Goal: Navigation & Orientation: Understand site structure

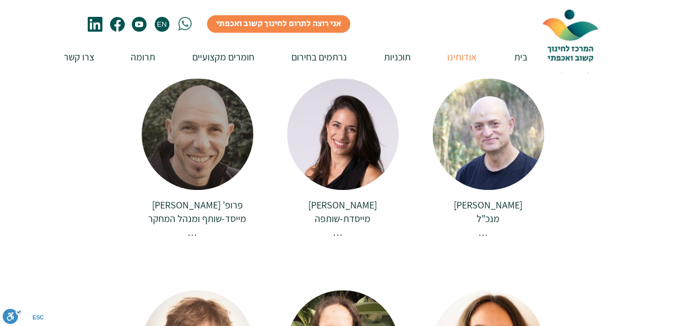
scroll to position [218, 0]
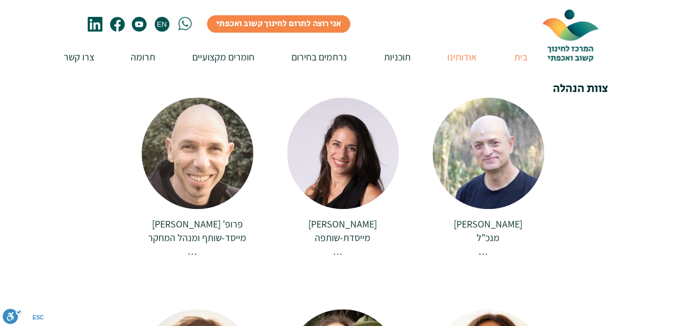
click at [519, 58] on p "בית" at bounding box center [521, 56] width 24 height 31
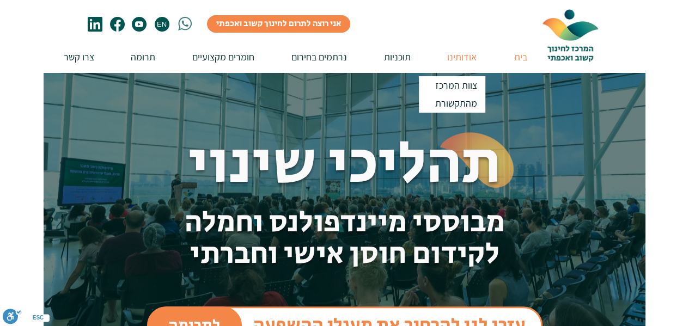
click at [456, 53] on p "אודותינו" at bounding box center [462, 56] width 40 height 31
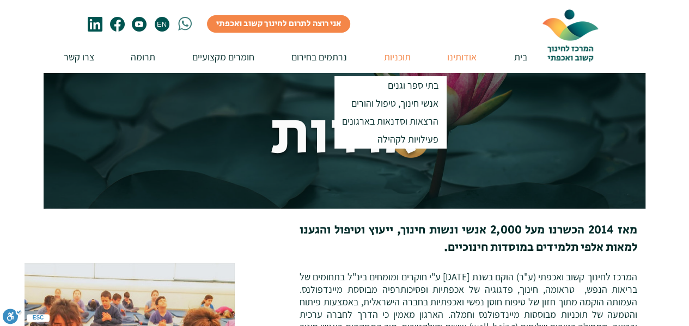
click at [403, 63] on p "תוכניות" at bounding box center [397, 56] width 38 height 31
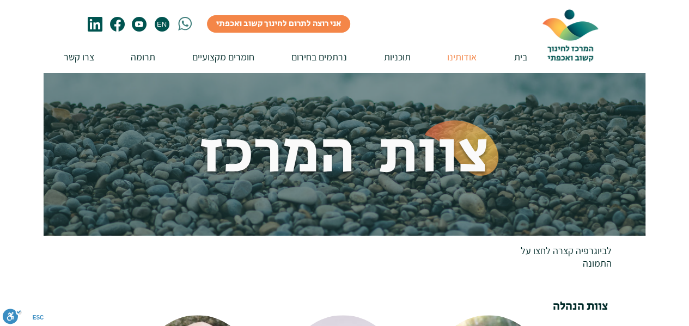
scroll to position [218, 0]
